Goal: Task Accomplishment & Management: Use online tool/utility

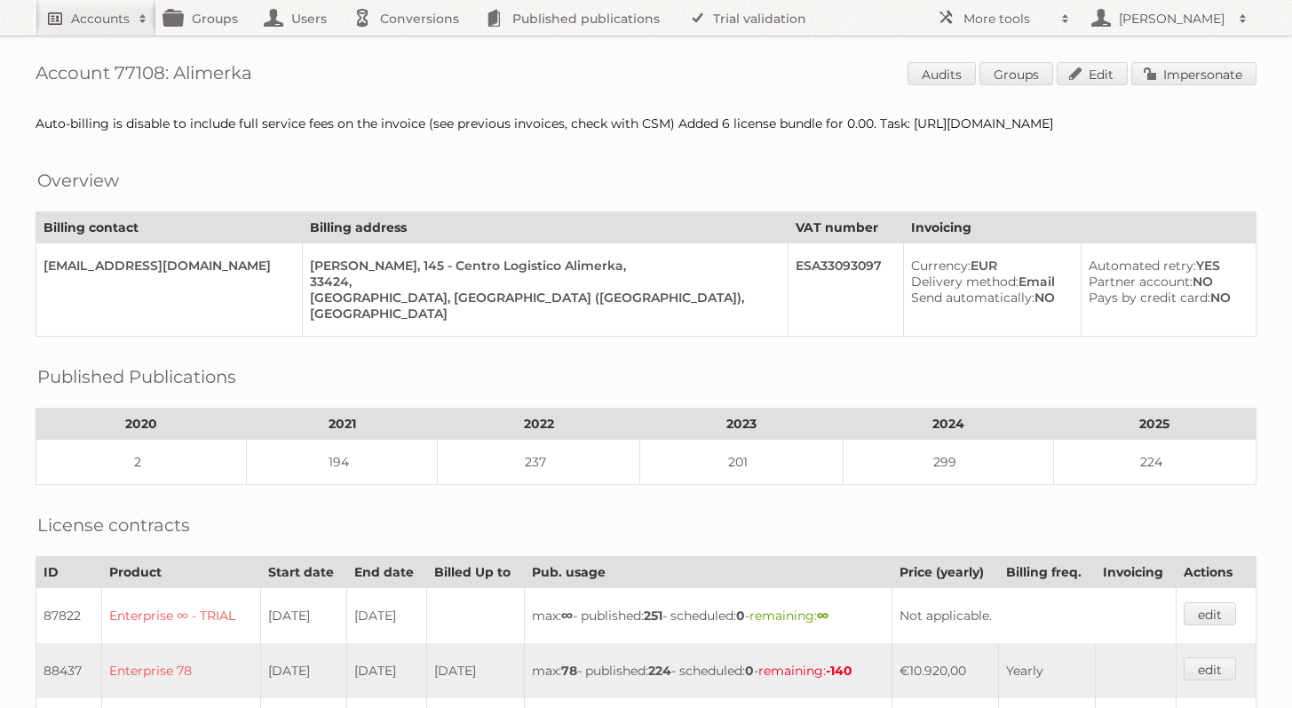
click at [100, 28] on link "Accounts" at bounding box center [96, 18] width 121 height 36
type input"] "alcampo"
click at [409, 45] on input "Search" at bounding box center [422, 58] width 27 height 27
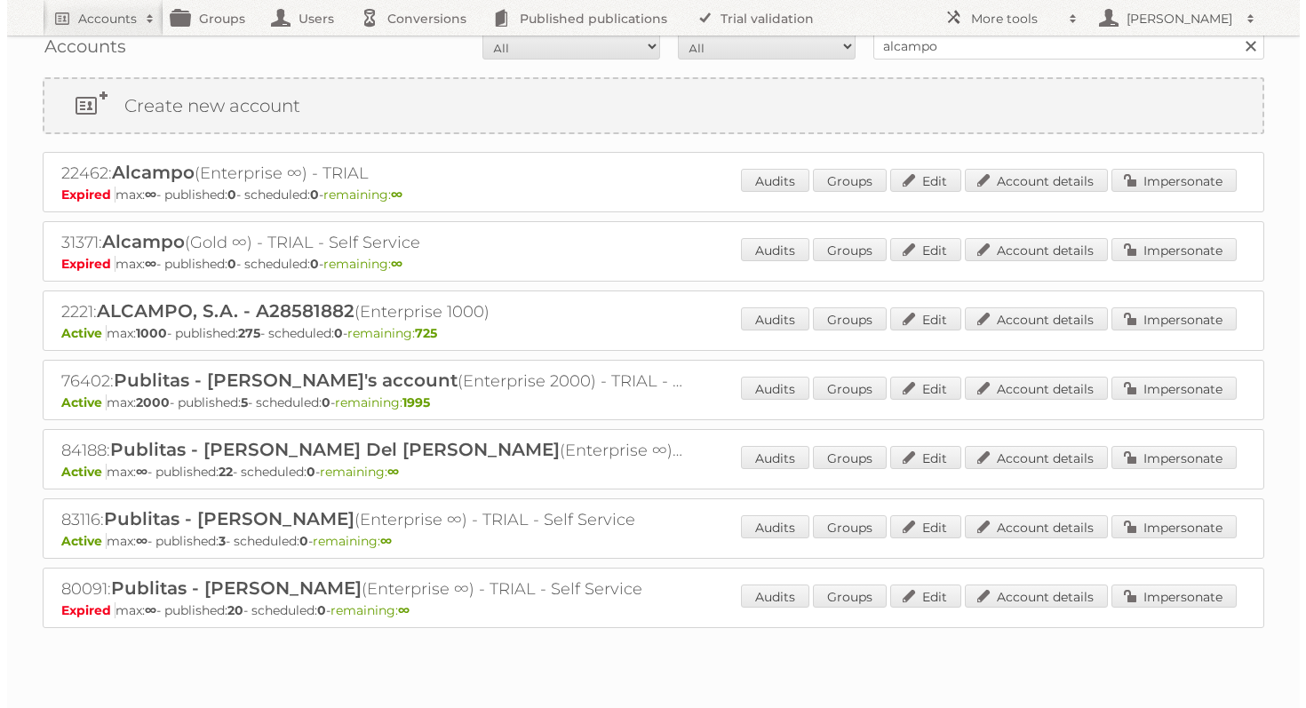
scroll to position [23, 0]
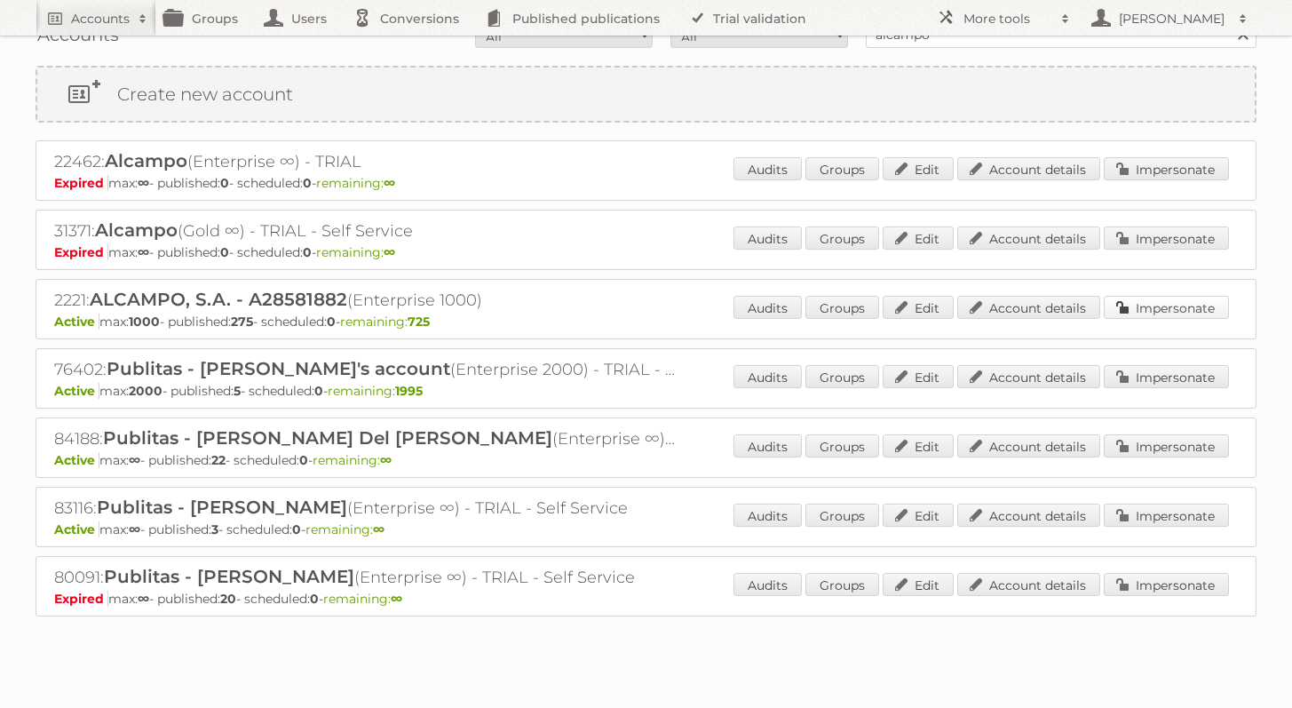
click at [1169, 306] on link "Impersonate" at bounding box center [1166, 307] width 125 height 23
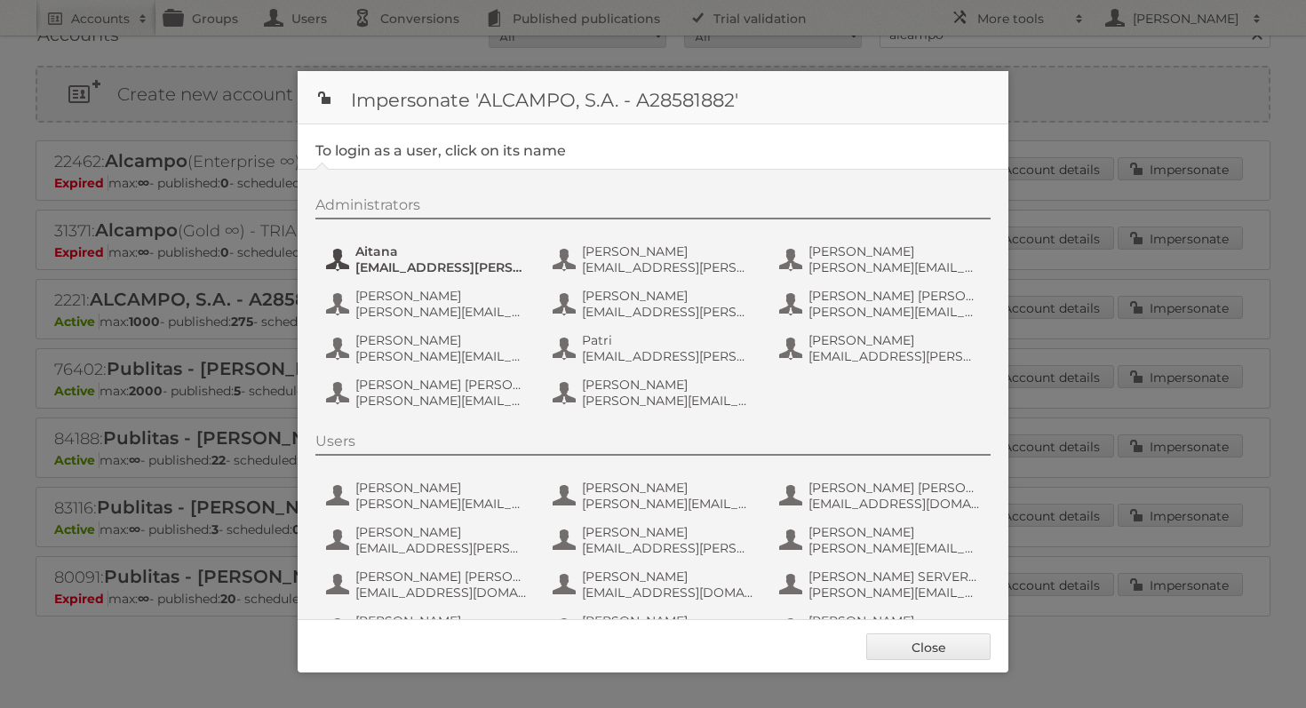
click at [431, 252] on span "Aitana" at bounding box center [441, 251] width 172 height 16
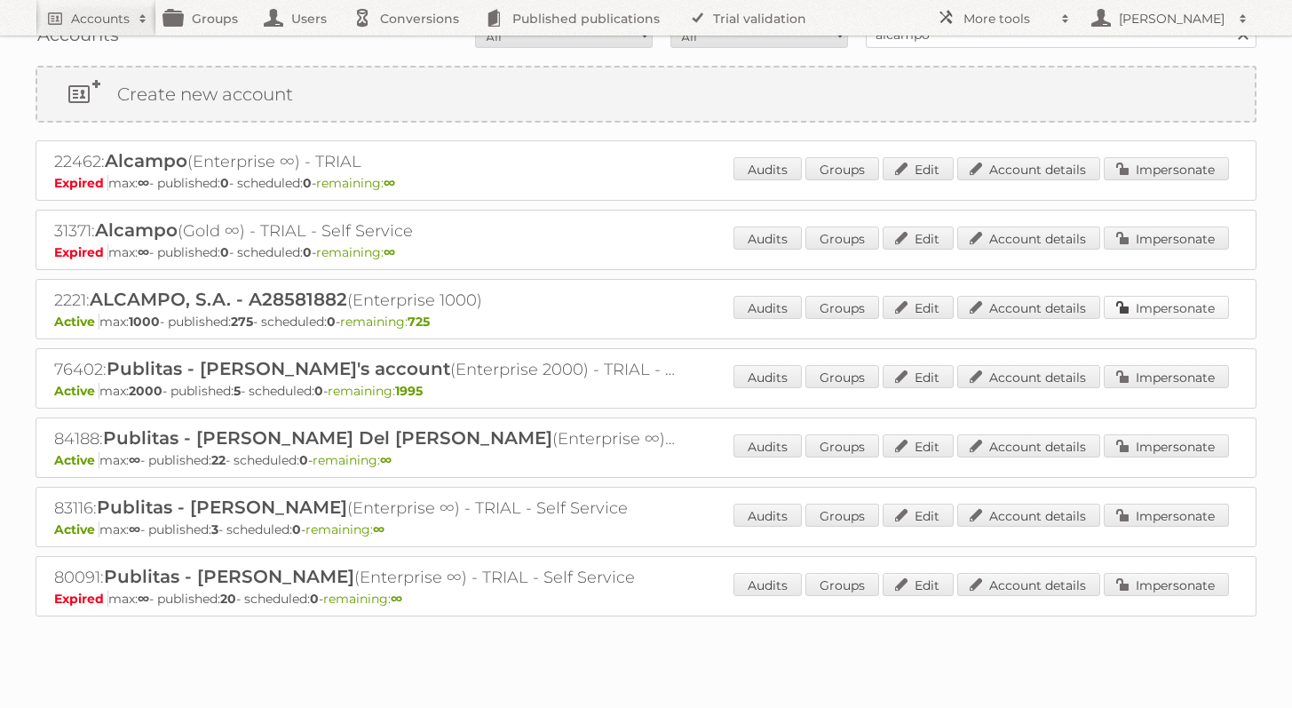
click at [1159, 298] on link "Impersonate" at bounding box center [1166, 307] width 125 height 23
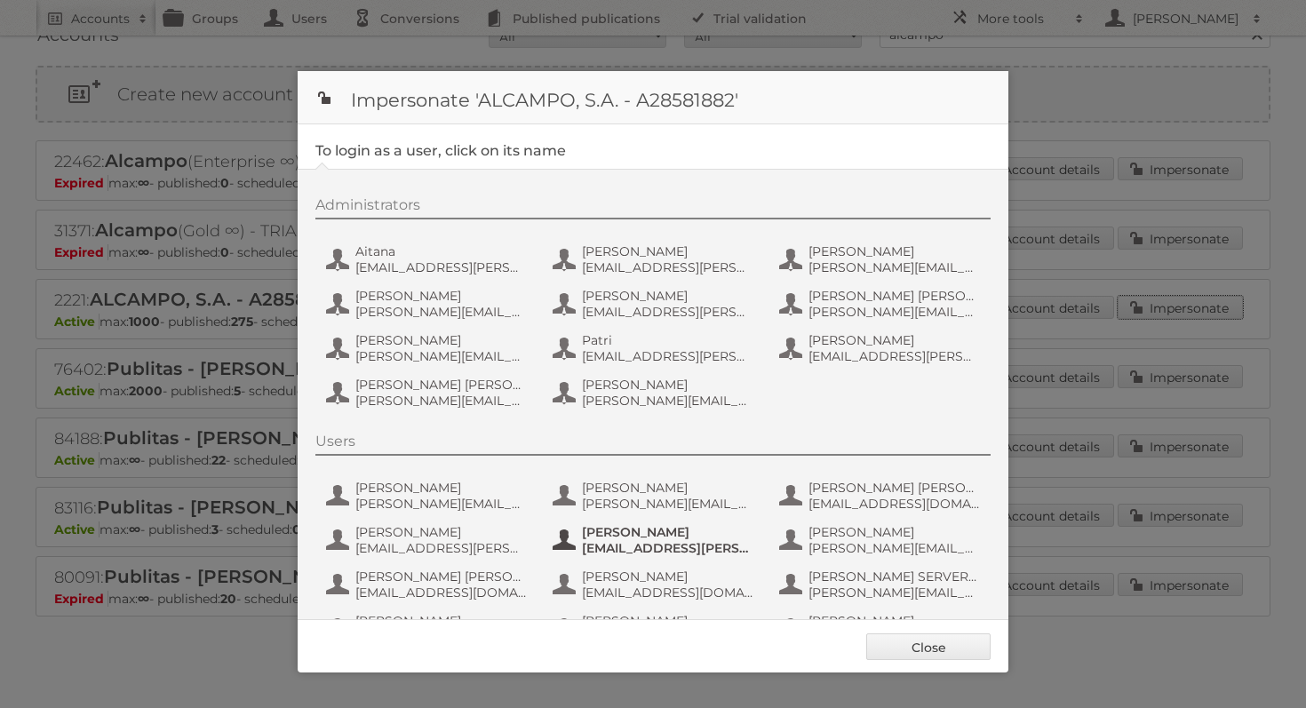
scroll to position [139, 0]
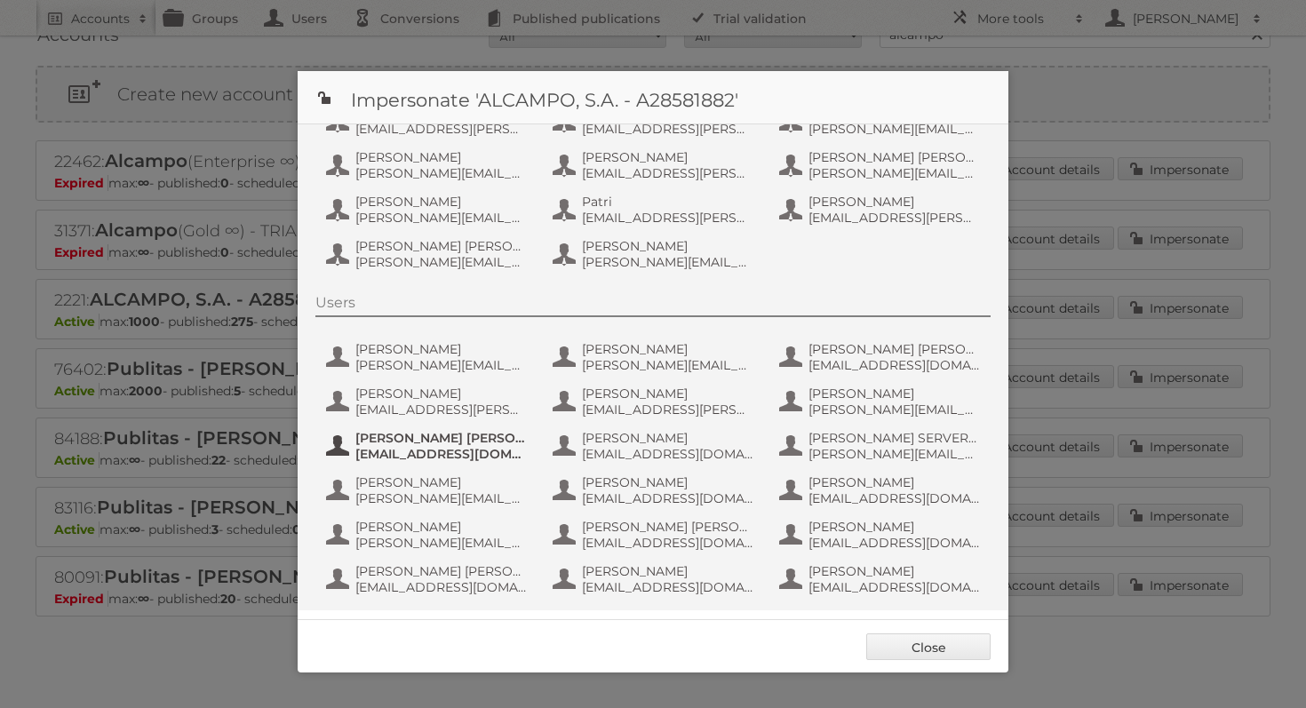
click at [441, 457] on span "enriqueroger@sade-online.es" at bounding box center [441, 454] width 172 height 16
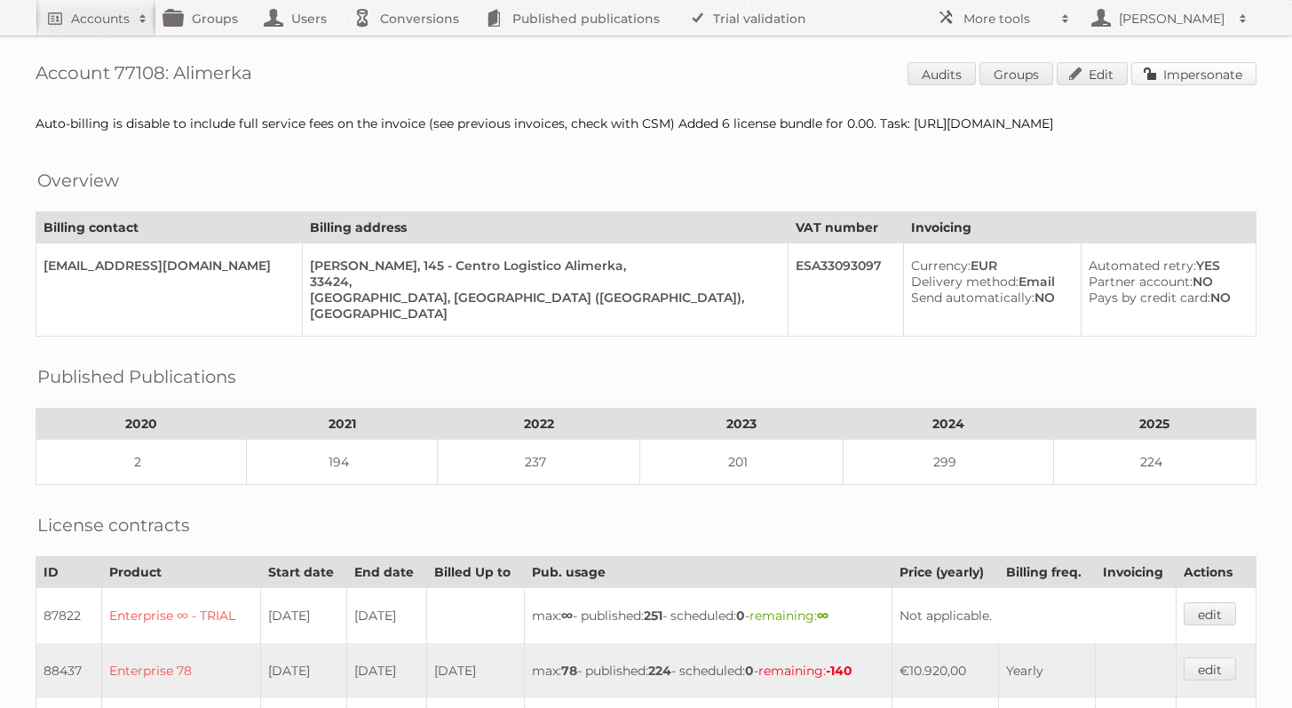
click at [1172, 75] on link "Impersonate" at bounding box center [1194, 73] width 125 height 23
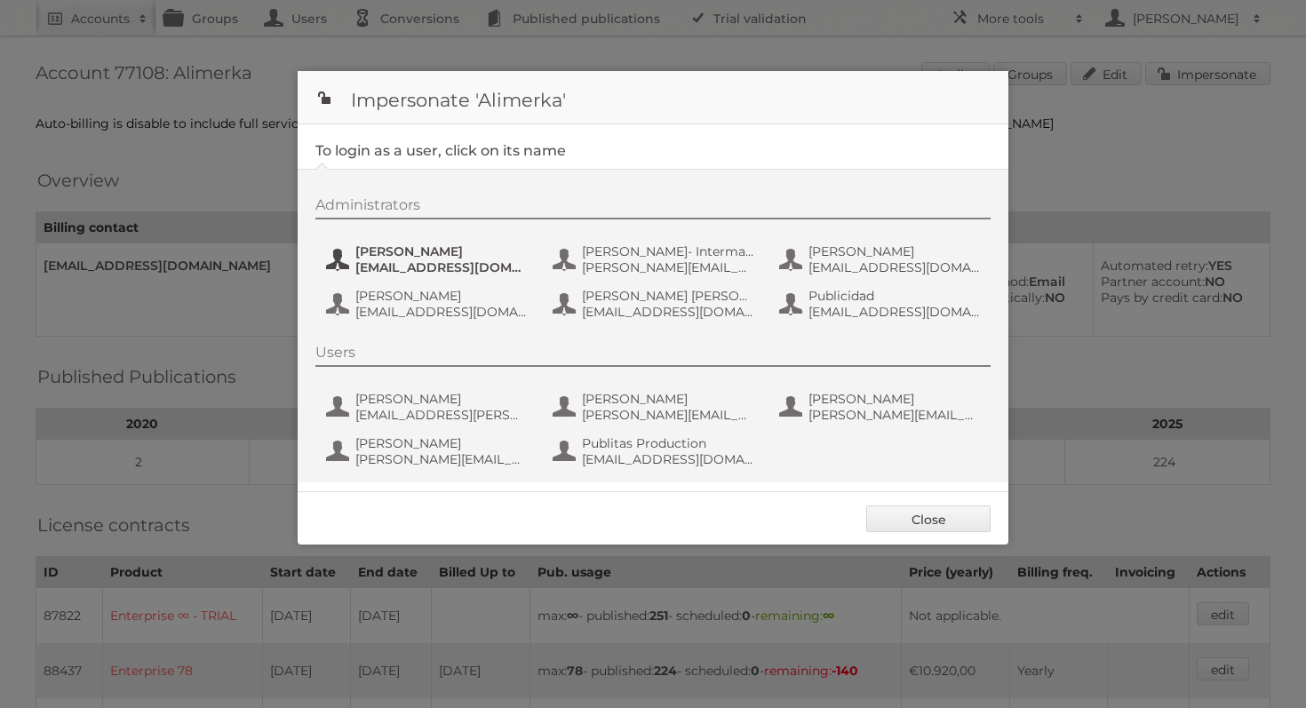
click at [363, 253] on span "[PERSON_NAME]" at bounding box center [441, 251] width 172 height 16
